Goal: Task Accomplishment & Management: Use online tool/utility

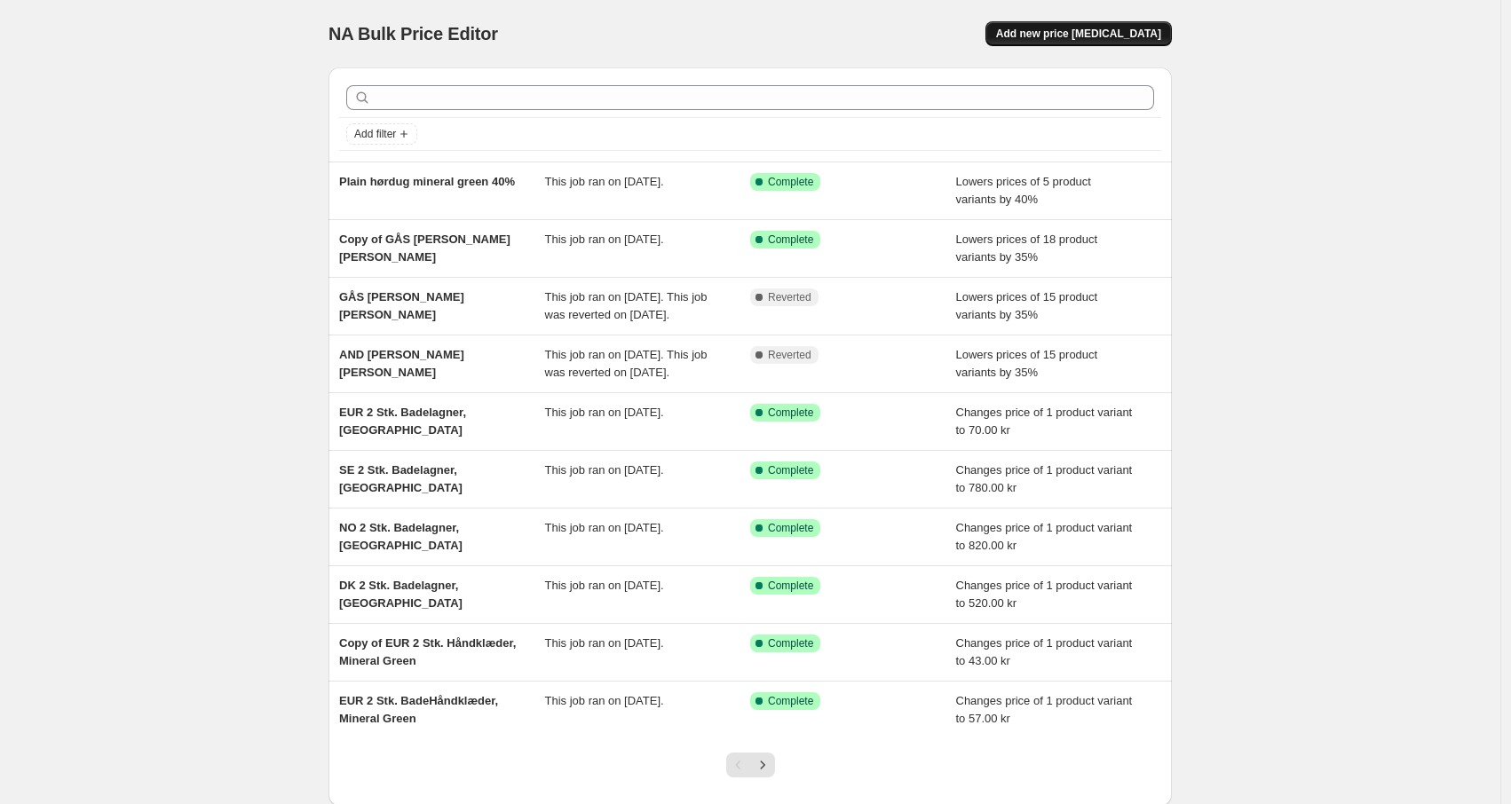
click at [1095, 34] on span "Add new price [MEDICAL_DATA]" at bounding box center [1078, 34] width 165 height 14
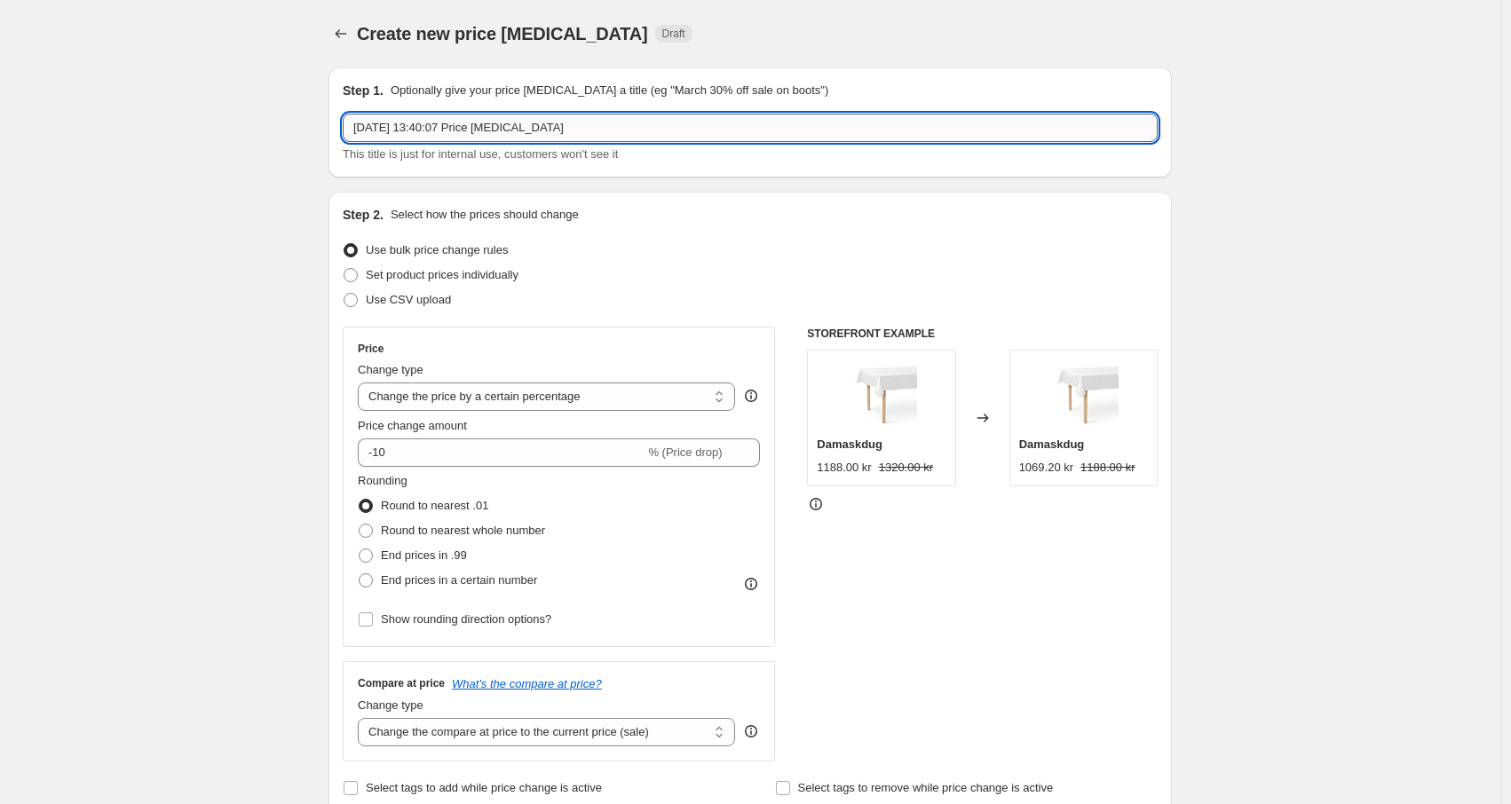
click at [447, 118] on input "[DATE] 13:40:07 Price [MEDICAL_DATA]" at bounding box center [750, 128] width 815 height 28
click at [494, 127] on input "[DATE] 13:40:07 Price [MEDICAL_DATA]" at bounding box center [750, 128] width 815 height 28
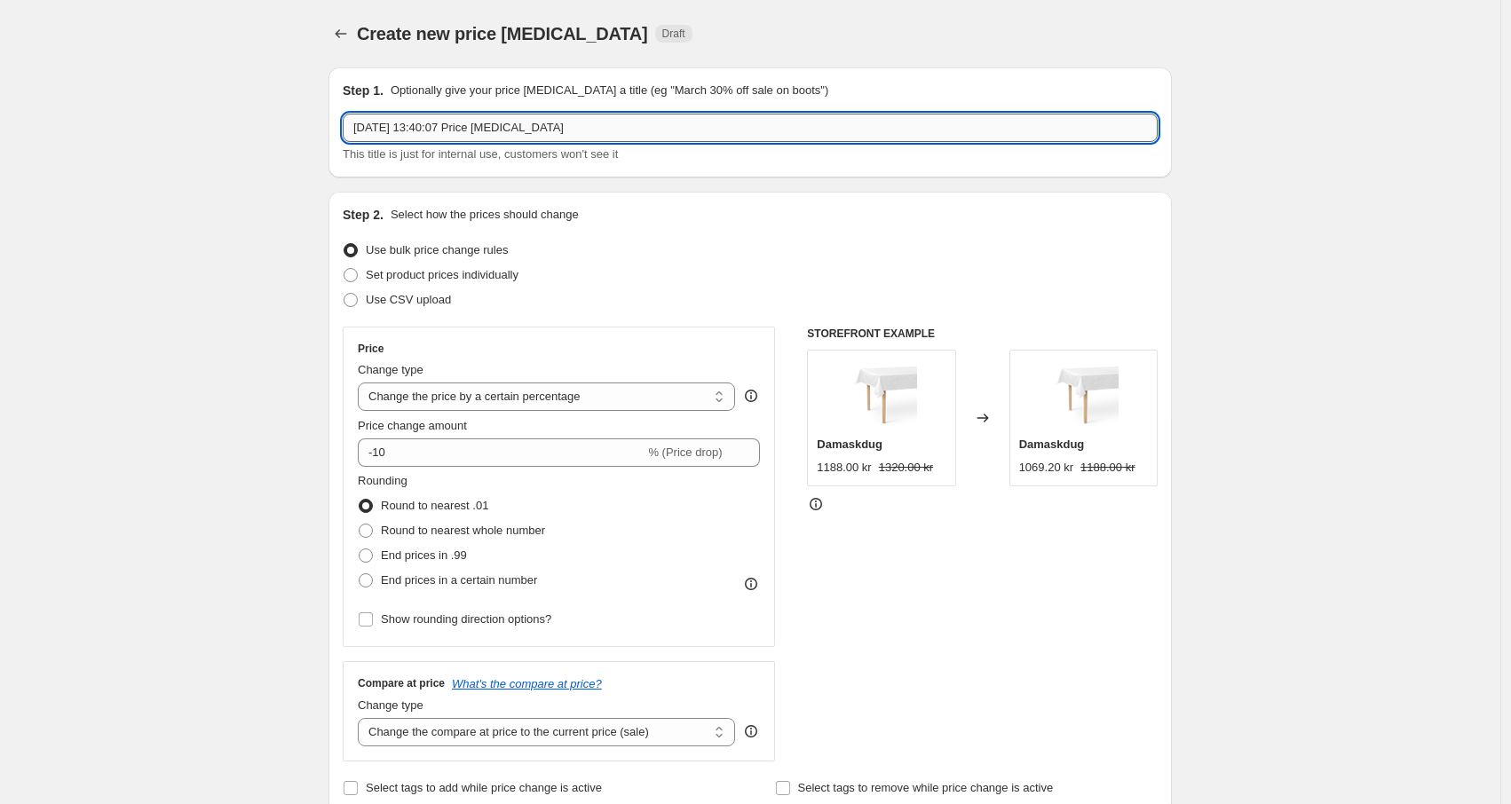
click at [495, 127] on input "[DATE] 13:40:07 Price [MEDICAL_DATA]" at bounding box center [750, 128] width 815 height 28
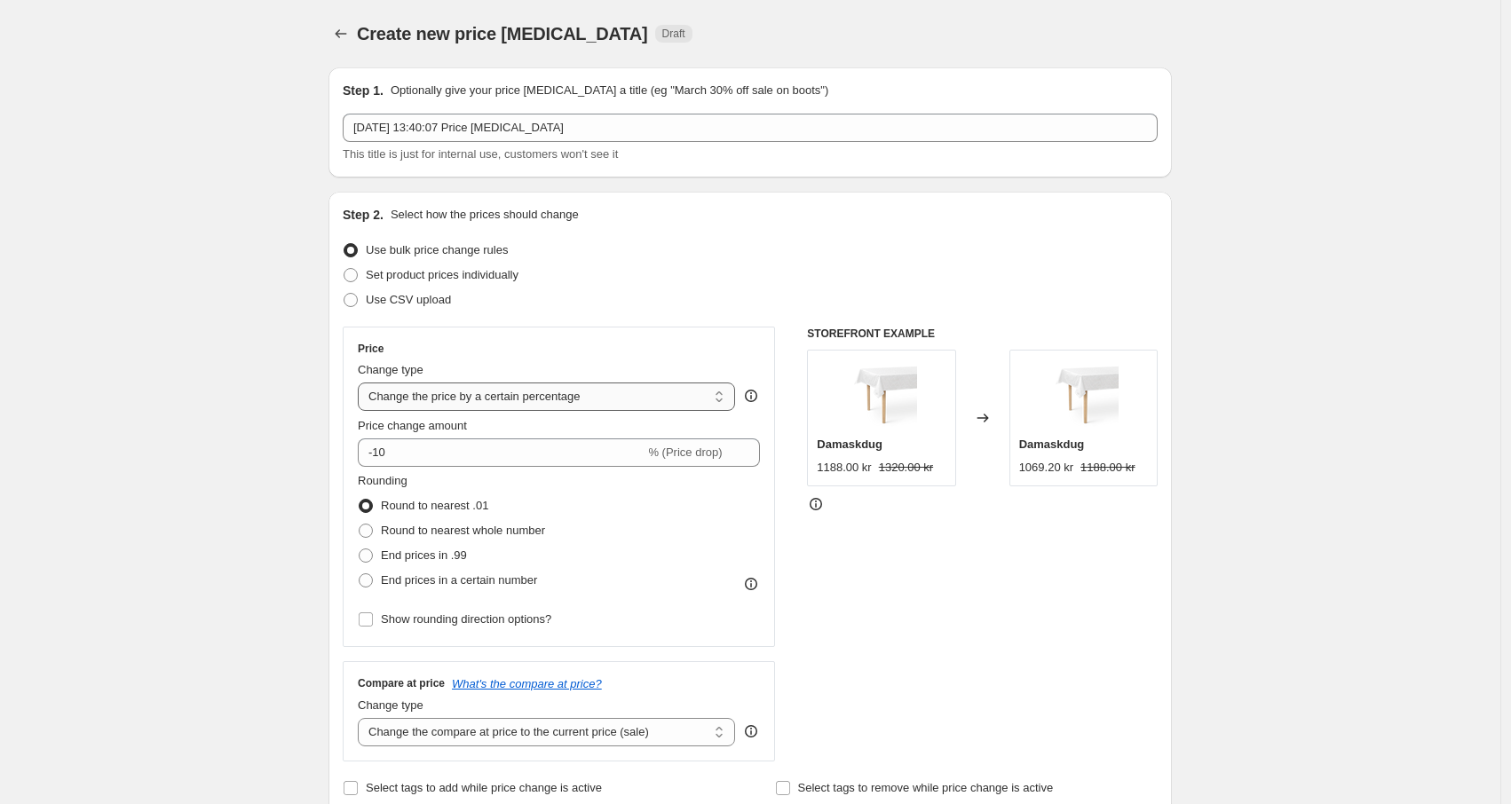
click at [466, 396] on select "Change the price to a certain amount Change the price by a certain amount Chang…" at bounding box center [546, 397] width 377 height 28
select select "to"
click at [362, 383] on select "Change the price to a certain amount Change the price by a certain amount Chang…" at bounding box center [546, 397] width 377 height 28
type input "80.00"
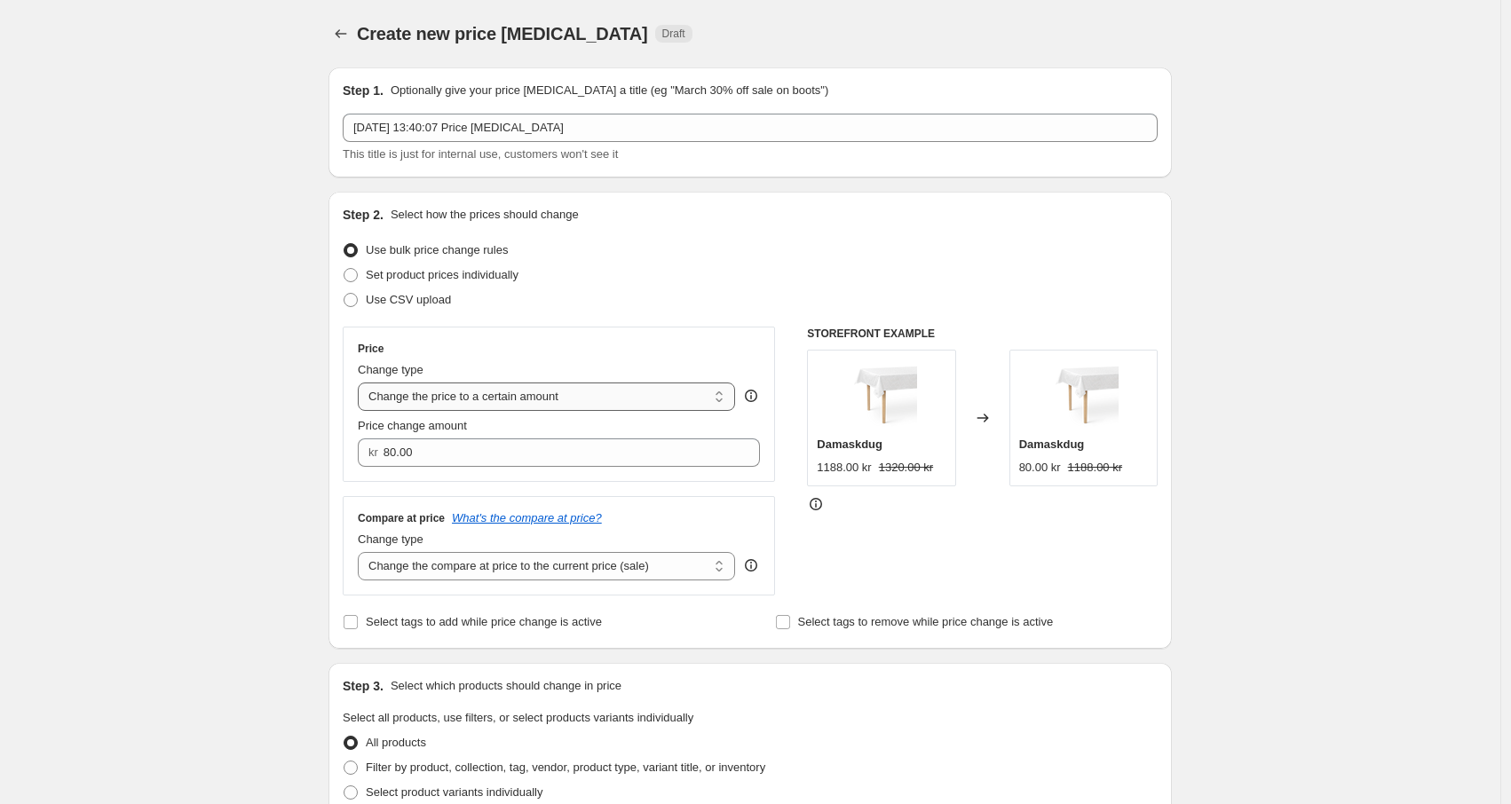
click at [506, 394] on select "Change the price to a certain amount Change the price by a certain amount Chang…" at bounding box center [546, 397] width 377 height 28
select select "by"
click at [362, 383] on select "Change the price to a certain amount Change the price by a certain amount Chang…" at bounding box center [546, 397] width 377 height 28
type input "-10.00"
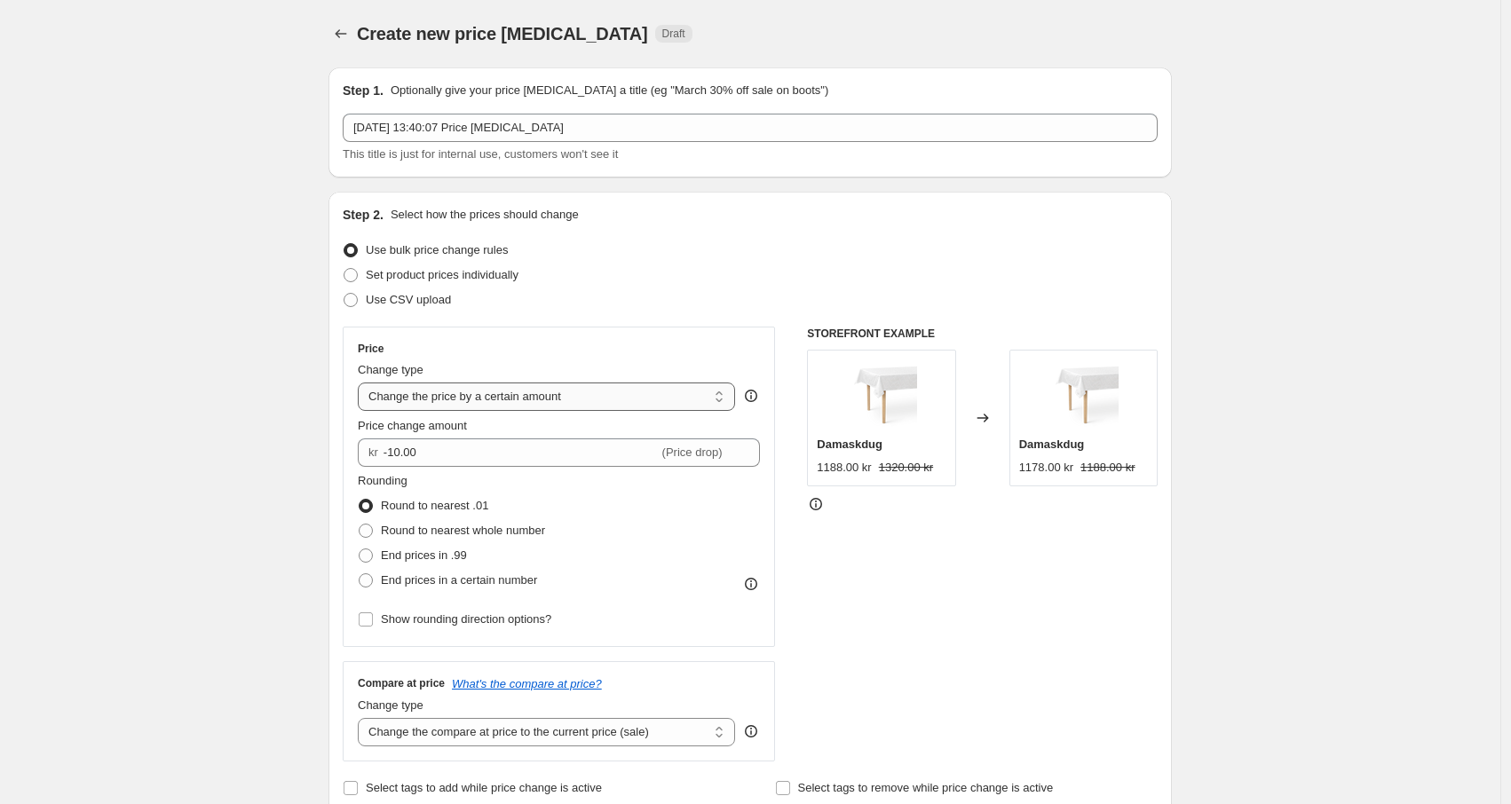
click at [626, 398] on select "Change the price to a certain amount Change the price by a certain amount Chang…" at bounding box center [546, 397] width 377 height 28
select select "to"
click at [362, 383] on select "Change the price to a certain amount Change the price by a certain amount Chang…" at bounding box center [546, 397] width 377 height 28
type input "80.00"
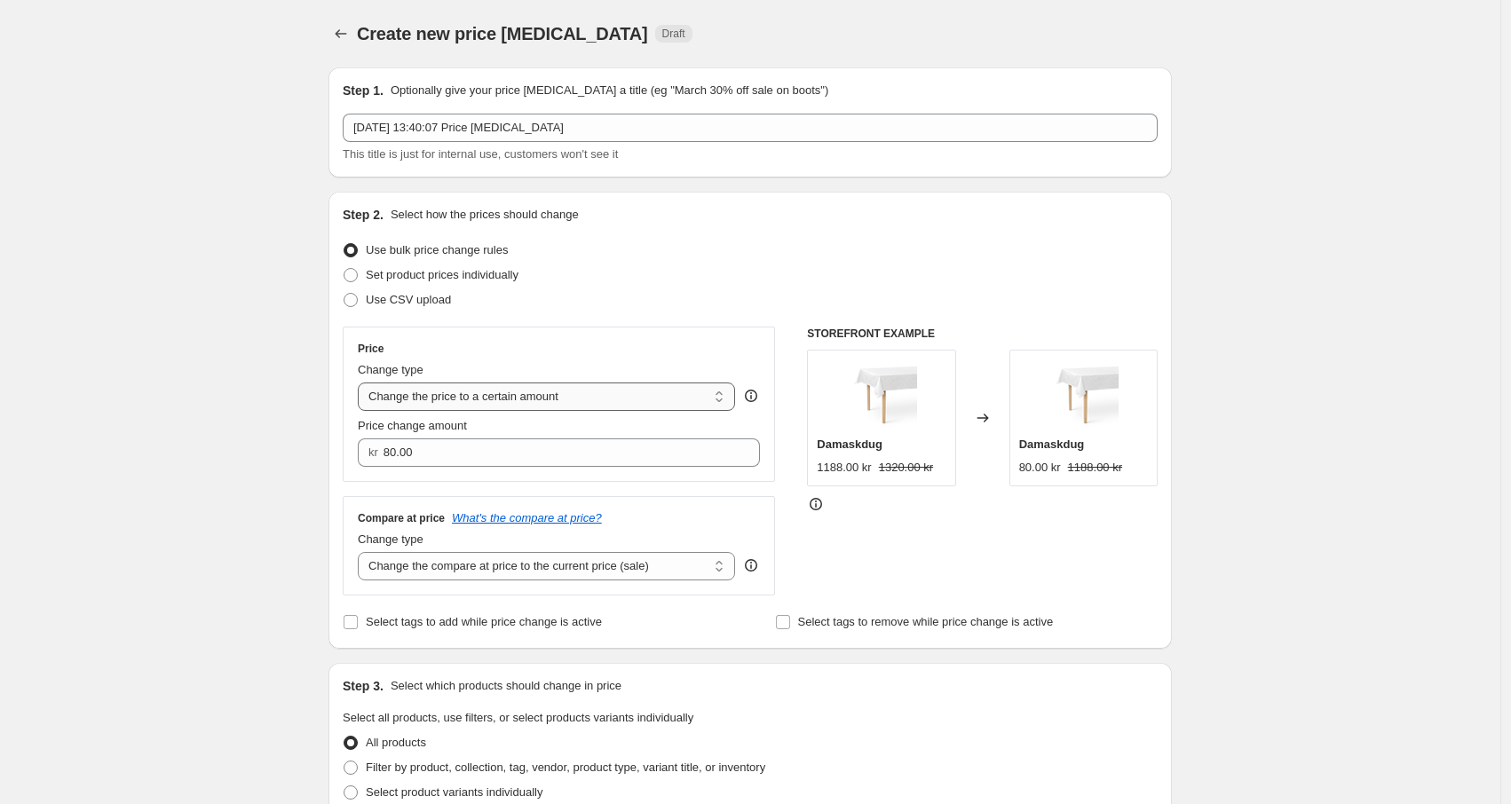
click at [496, 393] on select "Change the price to a certain amount Change the price by a certain amount Chang…" at bounding box center [546, 397] width 377 height 28
select select "by"
click at [362, 383] on select "Change the price to a certain amount Change the price by a certain amount Chang…" at bounding box center [546, 397] width 377 height 28
type input "-10.00"
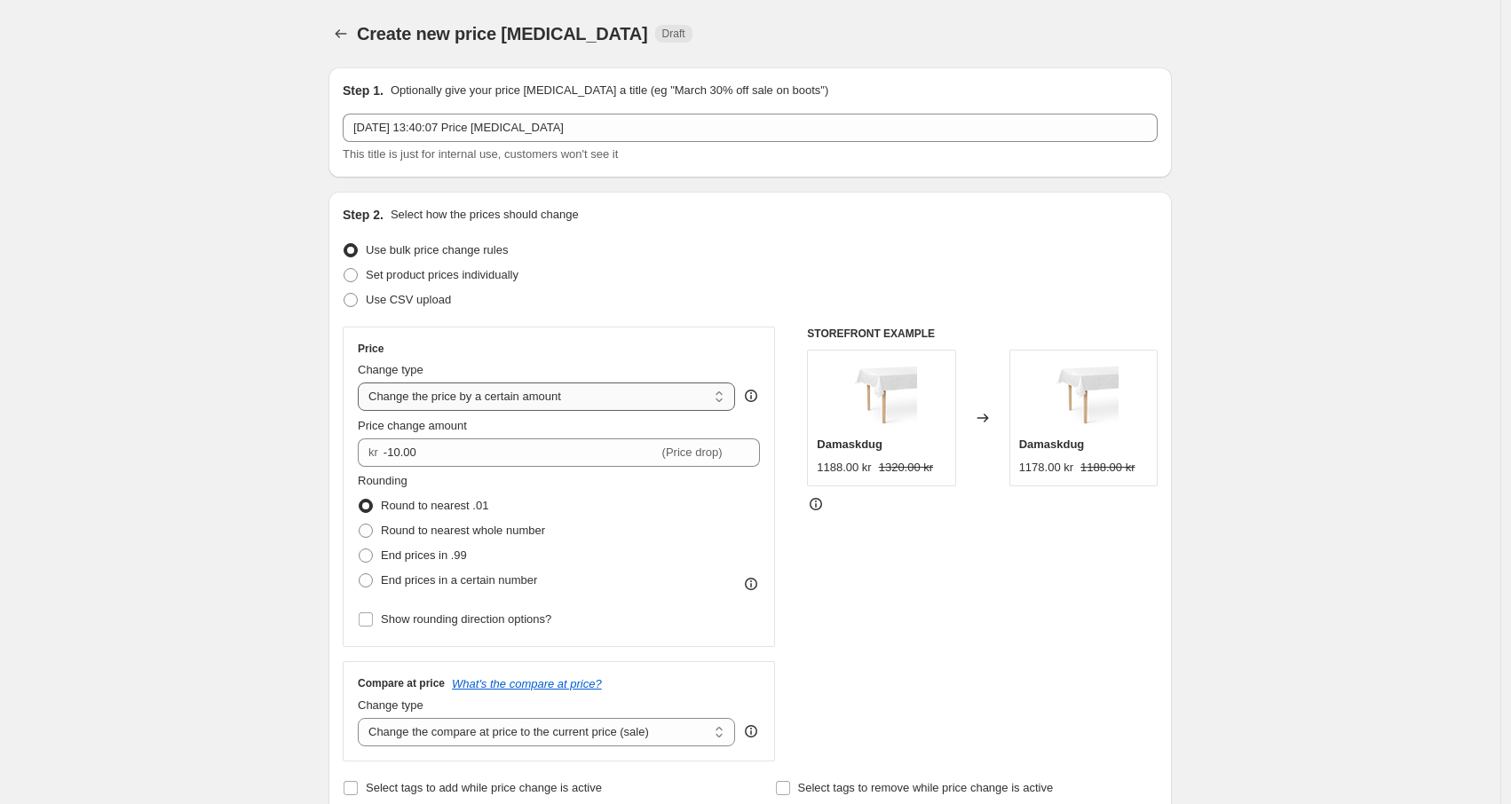
click at [464, 399] on select "Change the price to a certain amount Change the price by a certain amount Chang…" at bounding box center [546, 397] width 377 height 28
select select "percentage"
click at [362, 383] on select "Change the price to a certain amount Change the price by a certain amount Chang…" at bounding box center [546, 397] width 377 height 28
type input "-15"
click at [470, 391] on select "Change the price to a certain amount Change the price by a certain amount Chang…" at bounding box center [546, 397] width 377 height 28
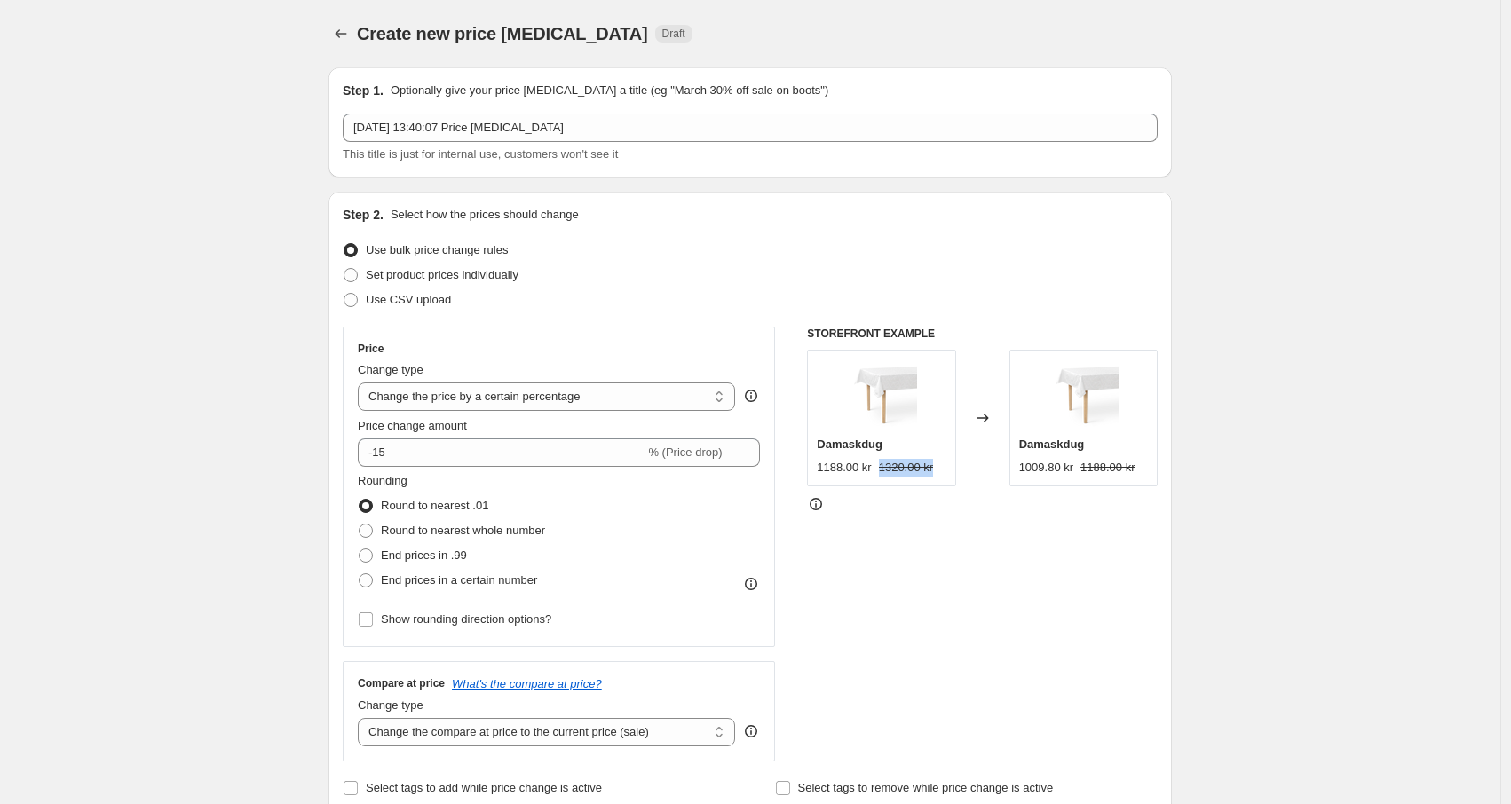
drag, startPoint x: 887, startPoint y: 471, endPoint x: 959, endPoint y: 473, distance: 71.9
click at [955, 473] on div "Damaskdug 1188.00 kr 1320.00 kr" at bounding box center [881, 418] width 148 height 137
click at [944, 492] on div "STOREFRONT EXAMPLE [GEOGRAPHIC_DATA] 1188.00 kr 1320.00 kr Changed to [GEOGRAPH…" at bounding box center [982, 544] width 351 height 435
click at [544, 399] on select "Change the price to a certain amount Change the price by a certain amount Chang…" at bounding box center [546, 397] width 377 height 28
click at [362, 383] on select "Change the price to a certain amount Change the price by a certain amount Chang…" at bounding box center [546, 397] width 377 height 28
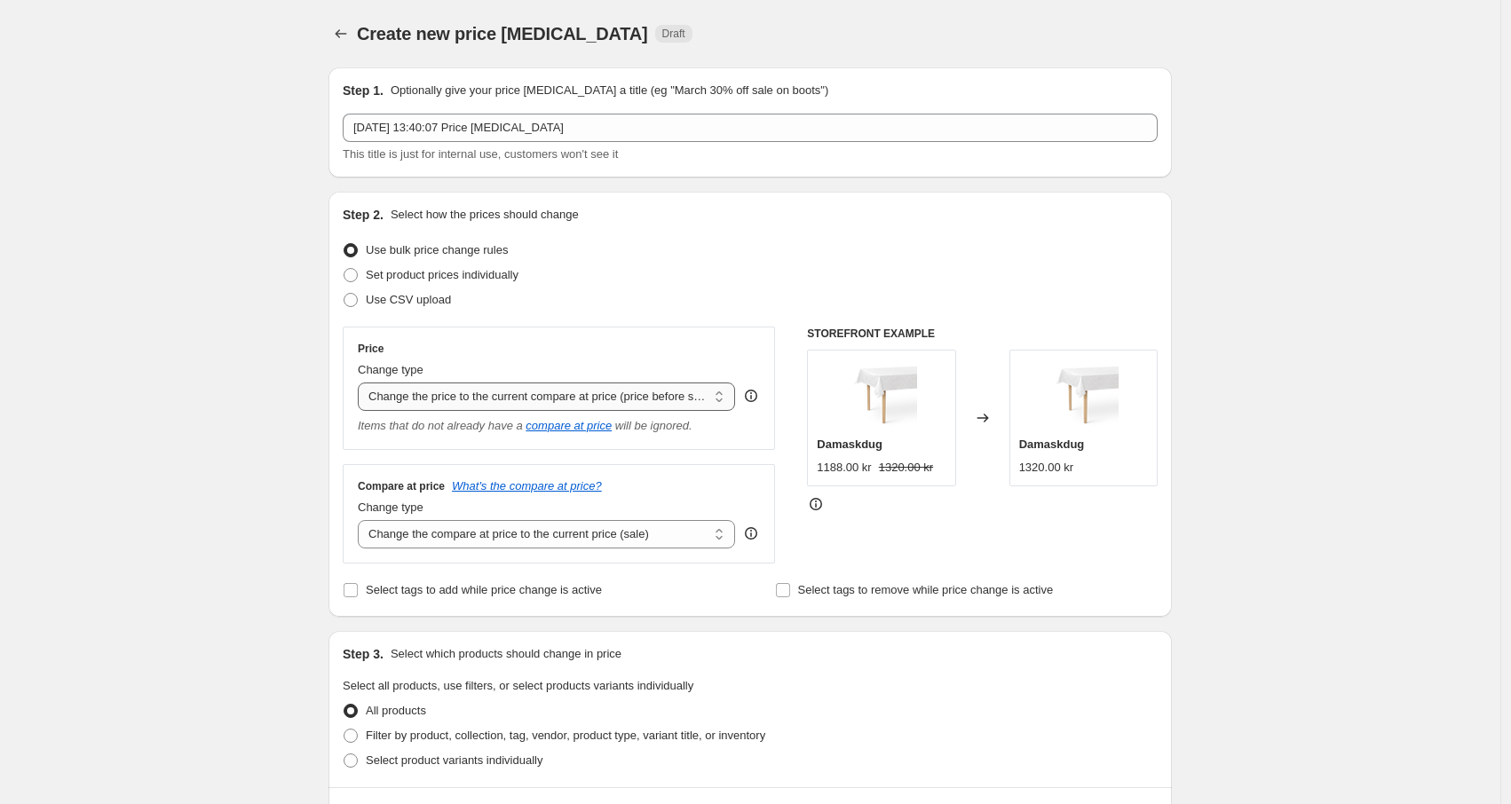
click at [586, 402] on select "Change the price to a certain amount Change the price by a certain amount Chang…" at bounding box center [546, 397] width 377 height 28
select select "percentage"
click at [362, 383] on select "Change the price to a certain amount Change the price by a certain amount Chang…" at bounding box center [546, 397] width 377 height 28
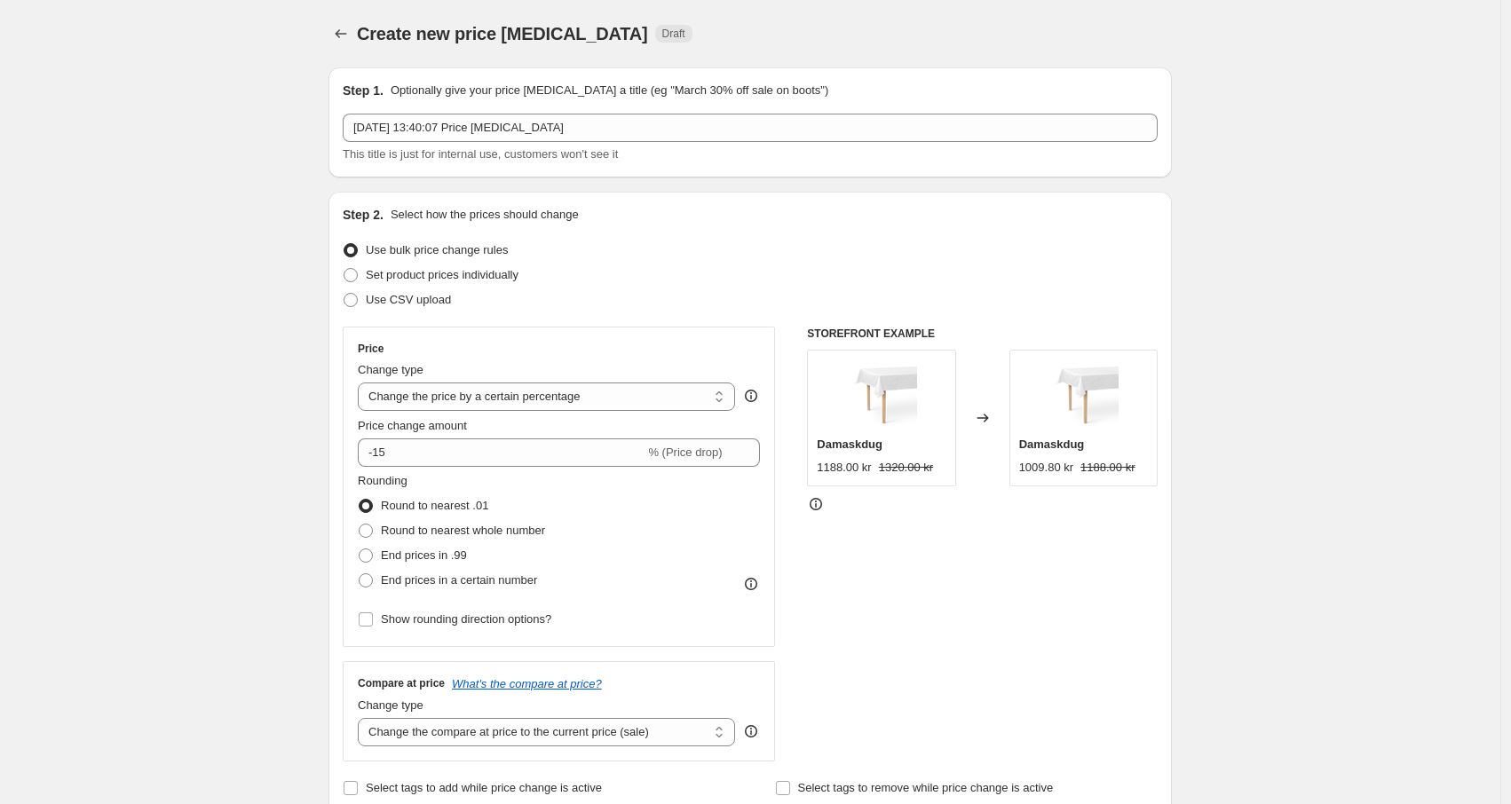
click at [348, 28] on icon "Price change jobs" at bounding box center [341, 34] width 18 height 18
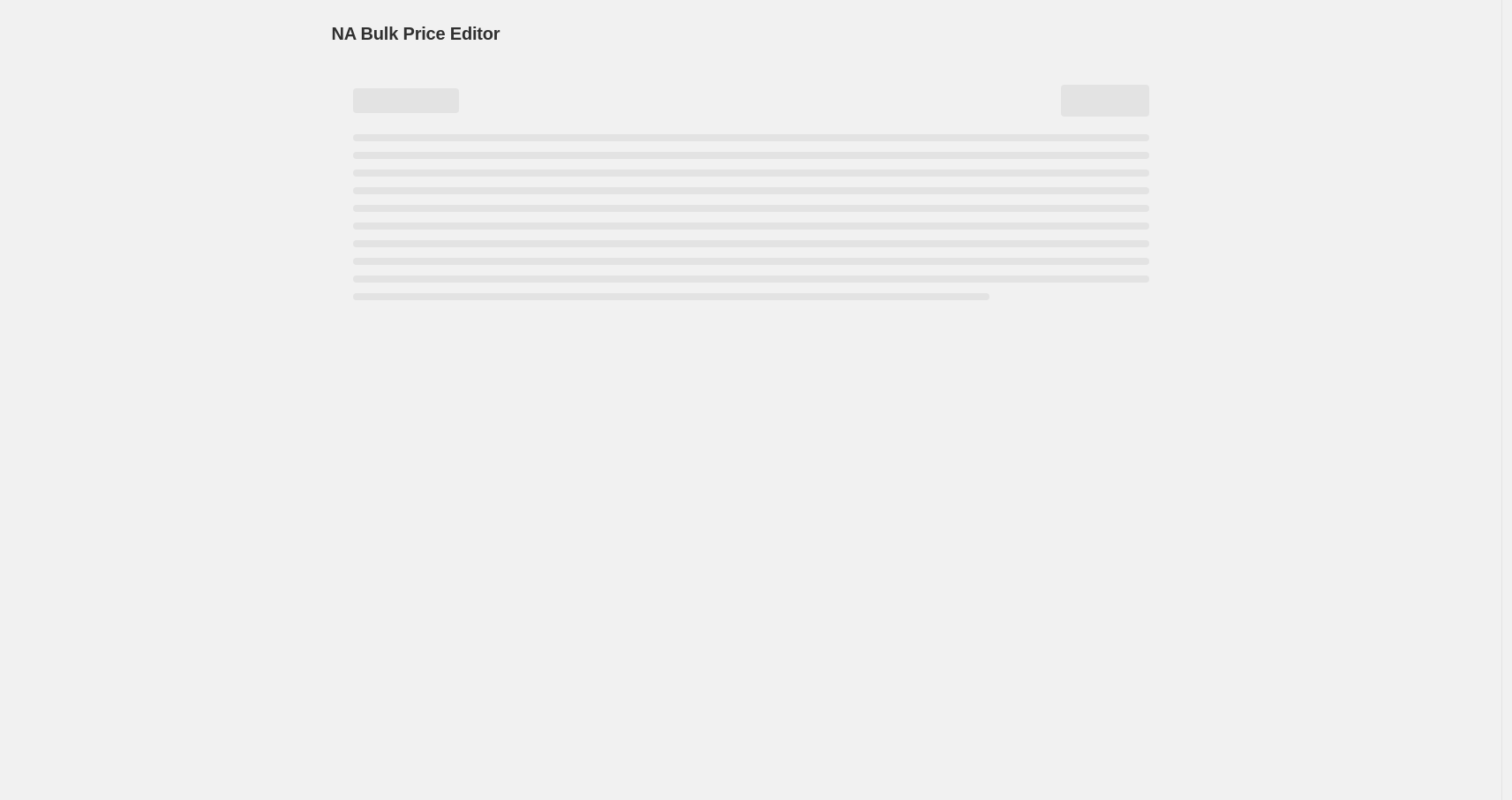
click at [179, 348] on div "NA Bulk Price Editor. This page is ready NA Bulk Price Editor" at bounding box center [751, 400] width 1502 height 800
